Goal: Find specific page/section: Find specific page/section

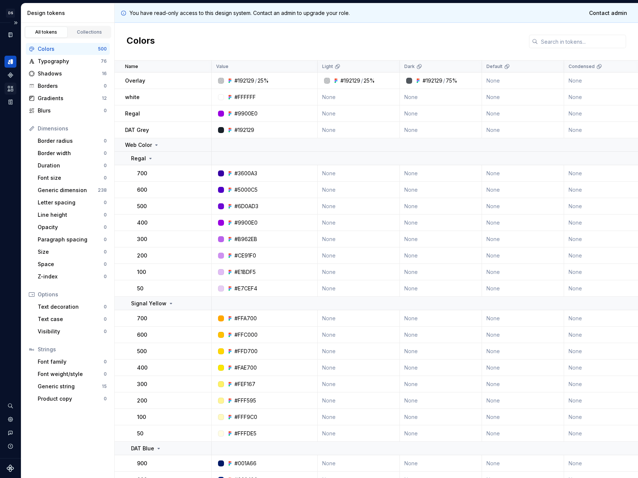
click at [12, 91] on icon "Assets" at bounding box center [10, 88] width 7 height 7
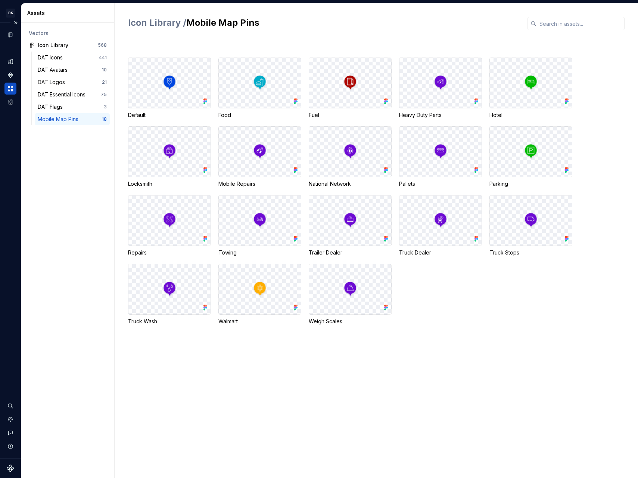
click at [317, 116] on div "Fuel" at bounding box center [350, 114] width 83 height 7
click at [143, 251] on div "Repairs" at bounding box center [169, 252] width 83 height 7
